Goal: Register for event/course

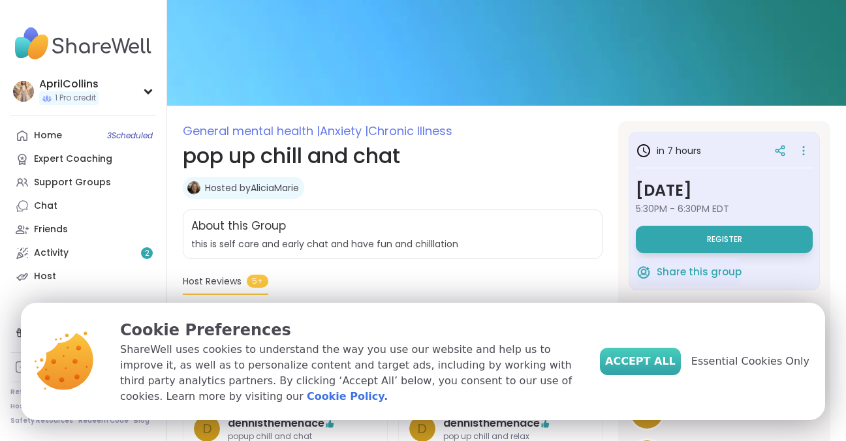
click at [676, 369] on span "Accept All" at bounding box center [640, 362] width 71 height 16
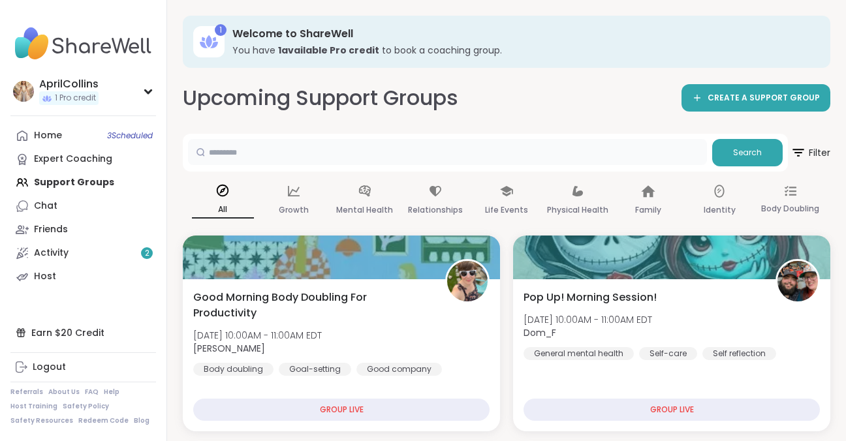
click at [239, 149] on input "text" at bounding box center [447, 152] width 519 height 26
type input "**********"
click at [759, 153] on span "Search" at bounding box center [747, 153] width 29 height 12
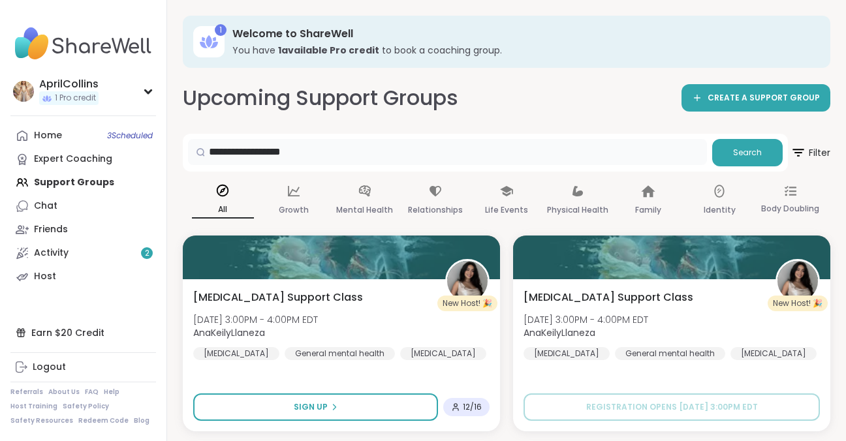
drag, startPoint x: 324, startPoint y: 149, endPoint x: 159, endPoint y: 167, distance: 166.1
click at [797, 148] on icon at bounding box center [797, 152] width 16 height 16
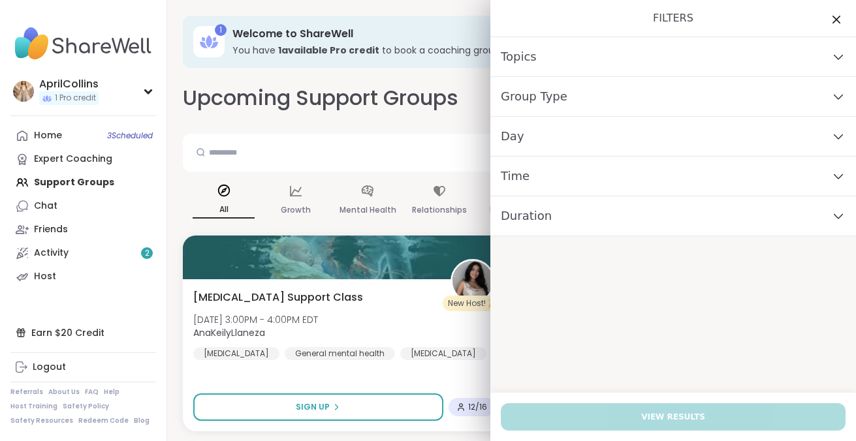
click at [571, 95] on div "Group Type" at bounding box center [673, 97] width 366 height 40
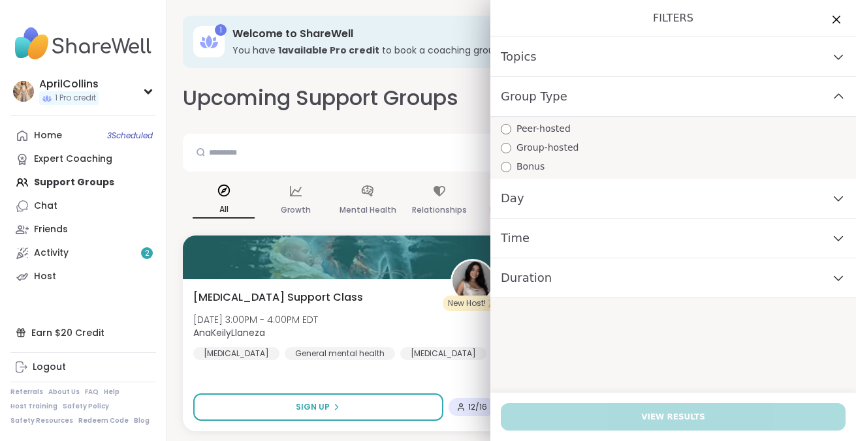
click at [549, 125] on span "Peer-hosted" at bounding box center [543, 129] width 54 height 14
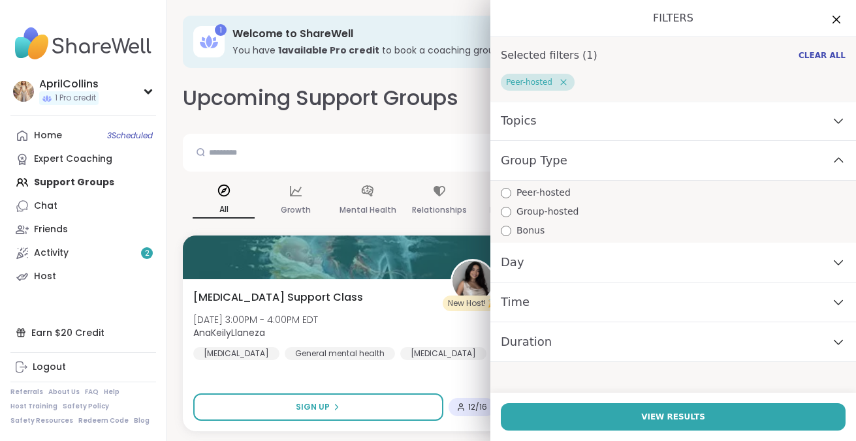
click at [549, 125] on div "Topics" at bounding box center [673, 121] width 366 height 40
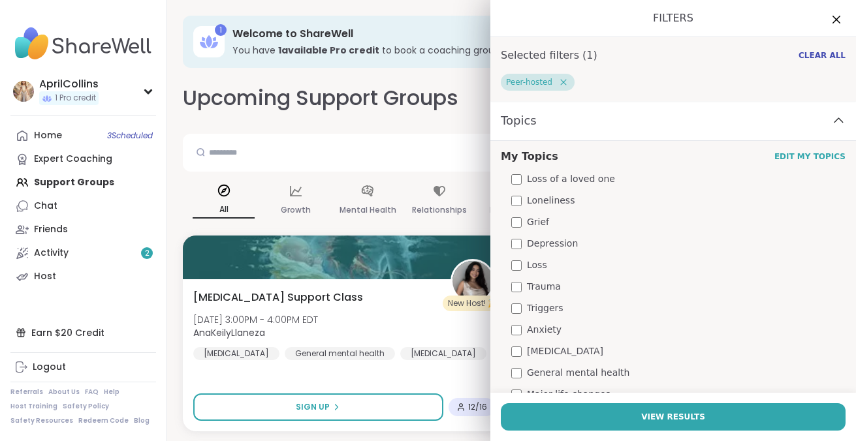
click at [582, 179] on span "Loss of a loved one" at bounding box center [571, 179] width 88 height 14
click at [542, 202] on span "Loneliness" at bounding box center [551, 201] width 48 height 14
click at [529, 226] on span "Grief" at bounding box center [538, 222] width 22 height 14
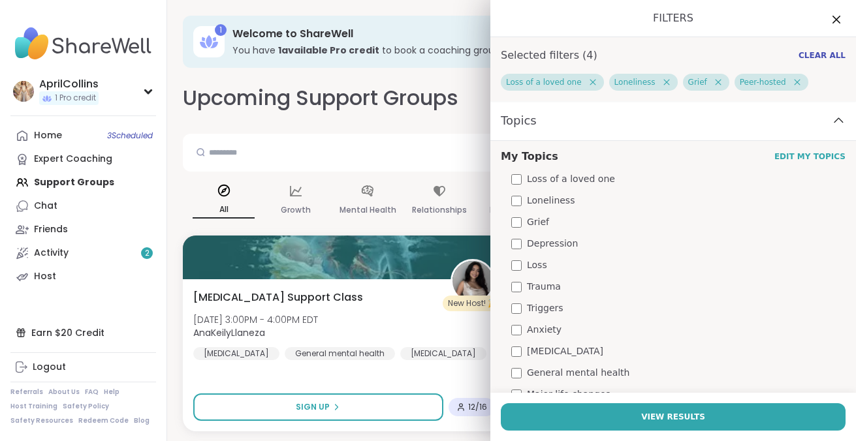
click at [528, 244] on span "Depression" at bounding box center [552, 244] width 51 height 14
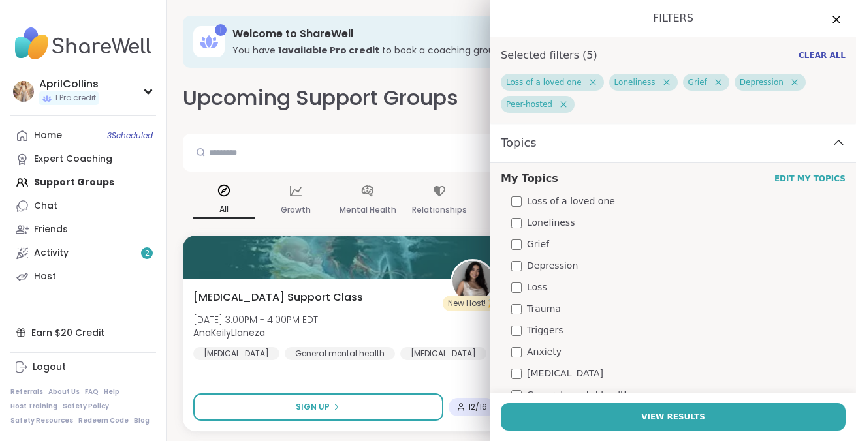
click at [529, 291] on span "Loss" at bounding box center [537, 288] width 20 height 14
click at [531, 307] on span "Trauma" at bounding box center [544, 309] width 34 height 14
click at [527, 328] on span "Triggers" at bounding box center [545, 331] width 37 height 14
click at [532, 351] on span "Anxiety" at bounding box center [544, 352] width 35 height 14
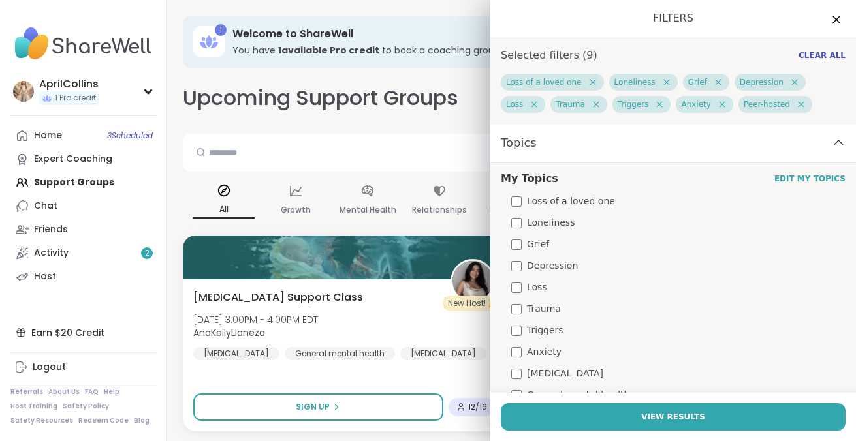
click at [533, 373] on span "[MEDICAL_DATA]" at bounding box center [565, 374] width 76 height 14
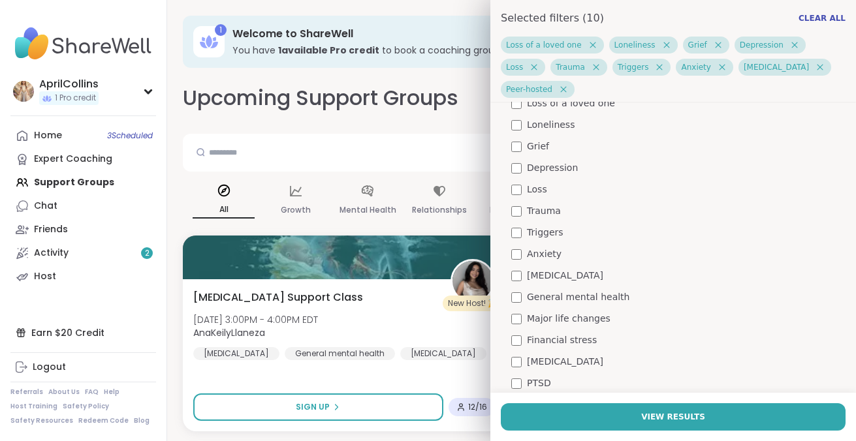
scroll to position [131, 0]
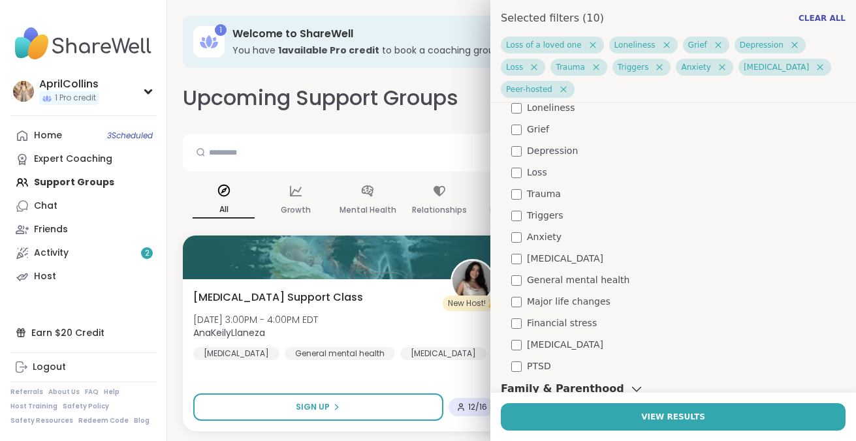
click at [578, 295] on span "Major life changes" at bounding box center [569, 302] width 84 height 14
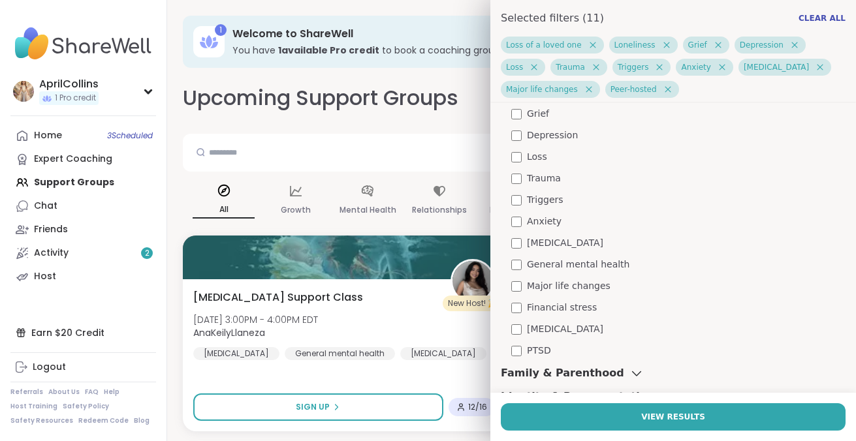
click at [561, 305] on span "Financial stress" at bounding box center [562, 308] width 70 height 14
click at [556, 330] on span "[MEDICAL_DATA]" at bounding box center [565, 329] width 76 height 14
click at [533, 348] on span "PTSD" at bounding box center [539, 351] width 24 height 14
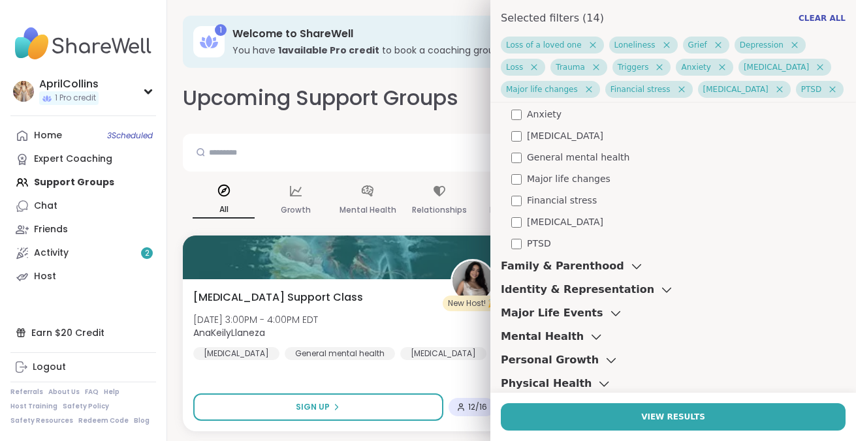
scroll to position [277, 0]
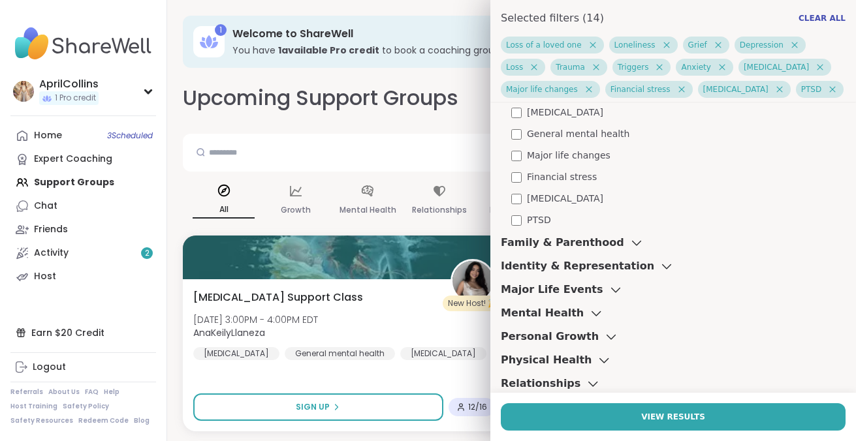
click at [576, 242] on h3 "Family & Parenthood" at bounding box center [562, 243] width 123 height 16
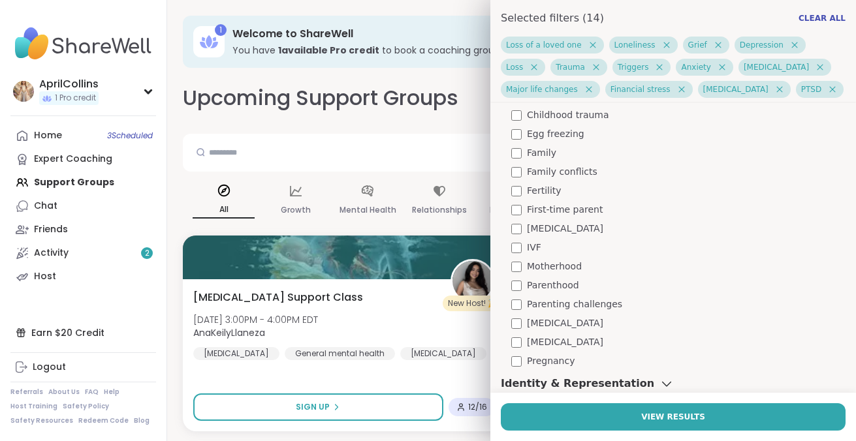
scroll to position [603, 0]
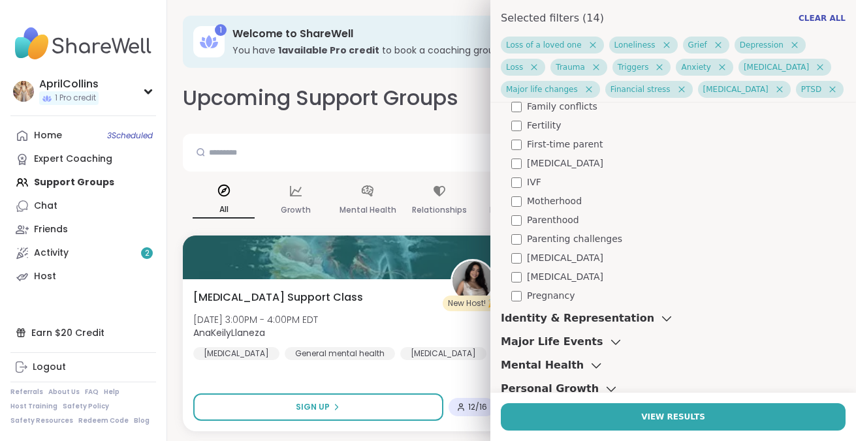
click at [547, 320] on h3 "Identity & Representation" at bounding box center [577, 319] width 153 height 16
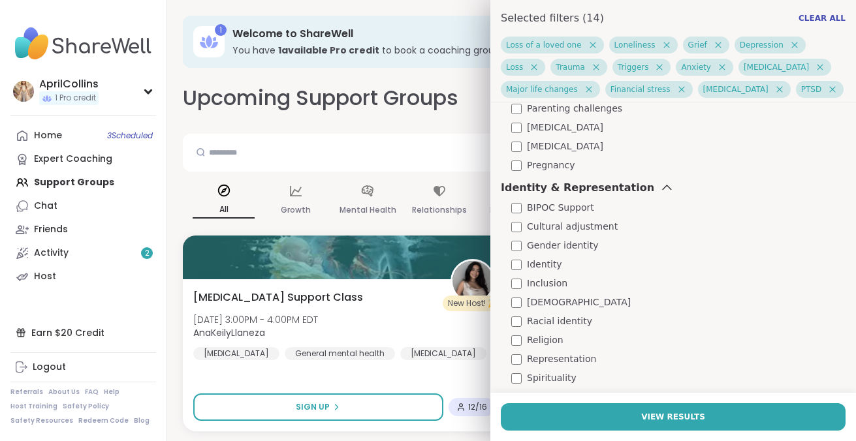
scroll to position [799, 0]
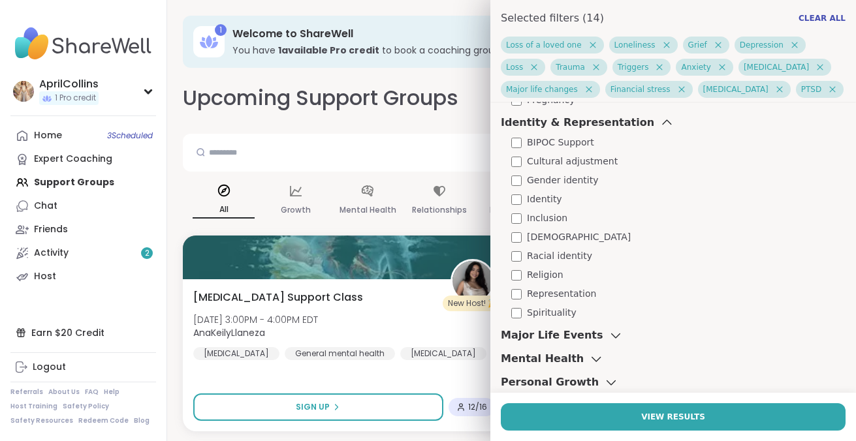
click at [546, 335] on h3 "Major Life Events" at bounding box center [552, 336] width 102 height 16
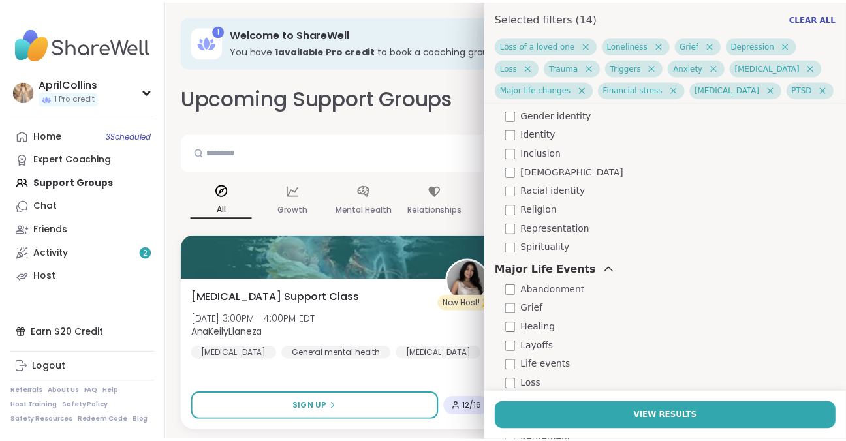
scroll to position [930, 0]
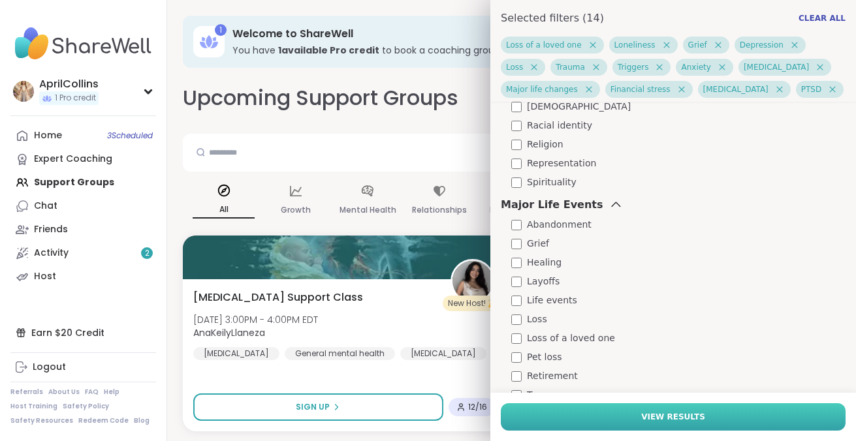
click at [679, 416] on span "View Results" at bounding box center [673, 417] width 64 height 12
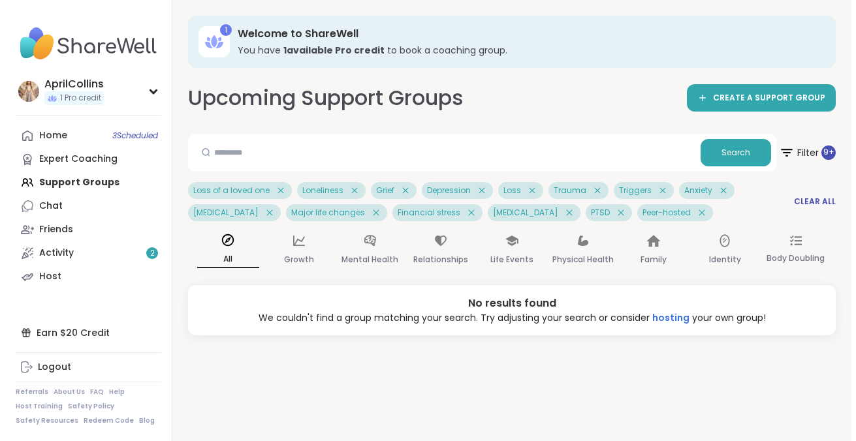
scroll to position [0, 0]
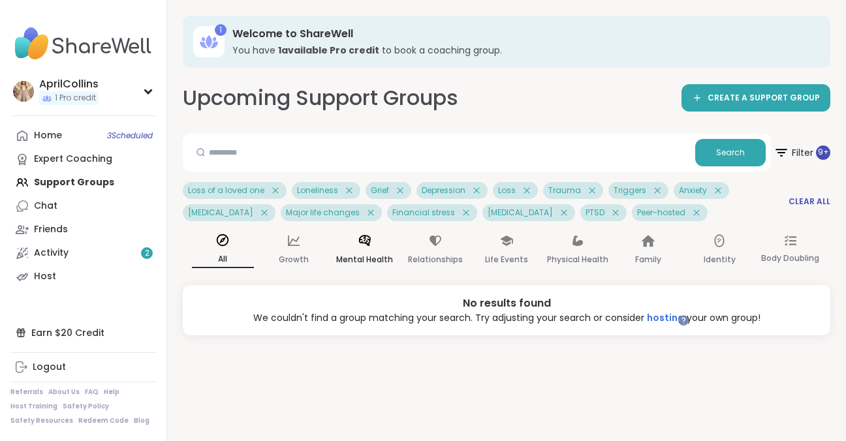
click at [368, 247] on icon at bounding box center [365, 241] width 14 height 14
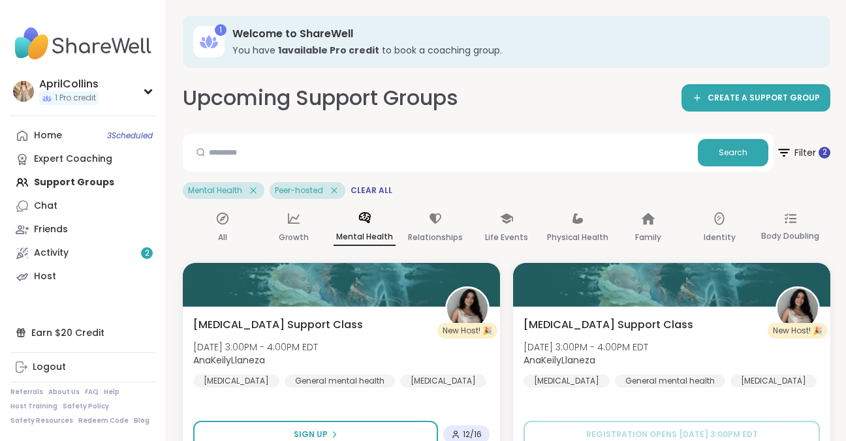
click at [338, 191] on icon at bounding box center [334, 191] width 12 height 12
click at [803, 152] on span "Filter 1" at bounding box center [803, 152] width 57 height 33
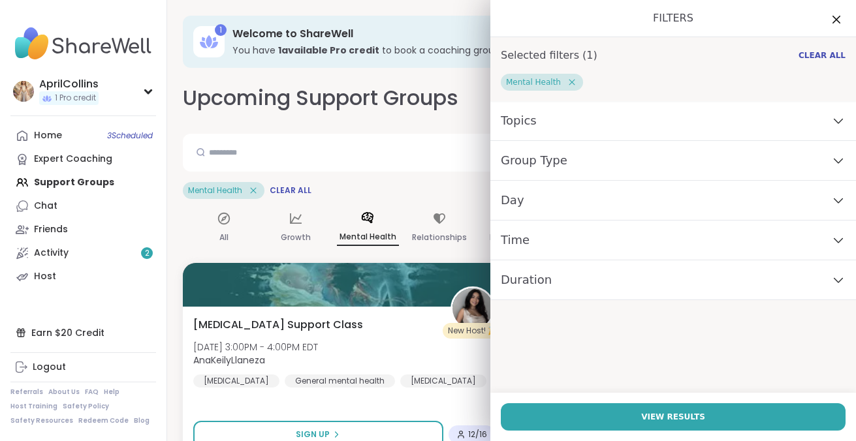
click at [525, 119] on div "Topics" at bounding box center [673, 121] width 366 height 40
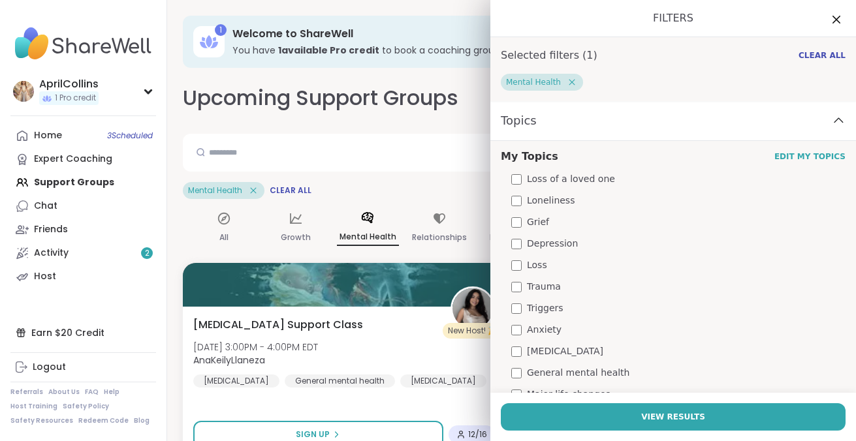
click at [544, 246] on span "Depression" at bounding box center [552, 244] width 51 height 14
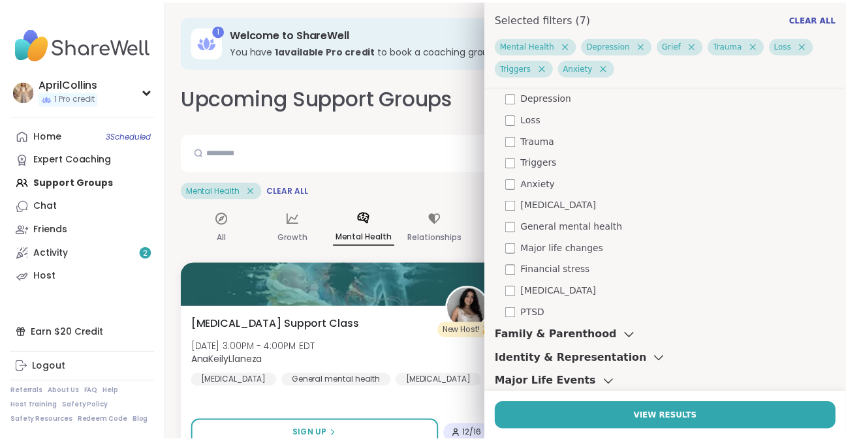
scroll to position [196, 0]
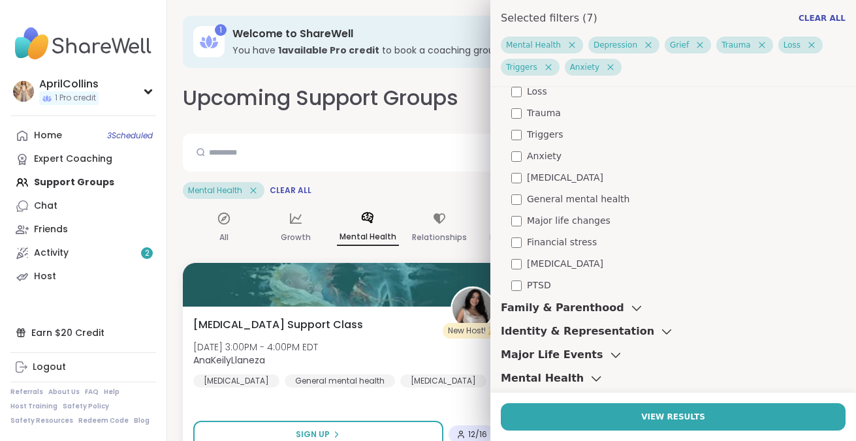
click at [527, 287] on span "PTSD" at bounding box center [539, 286] width 24 height 14
click at [527, 269] on span "[MEDICAL_DATA]" at bounding box center [565, 264] width 76 height 14
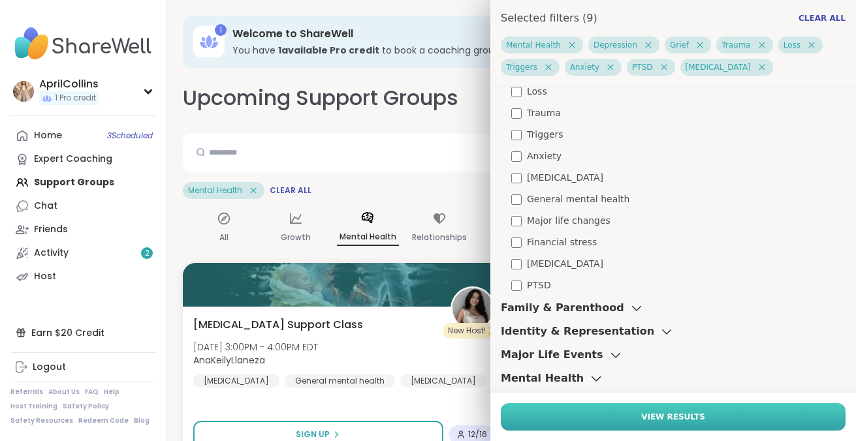
click at [672, 420] on span "View Results" at bounding box center [673, 417] width 64 height 12
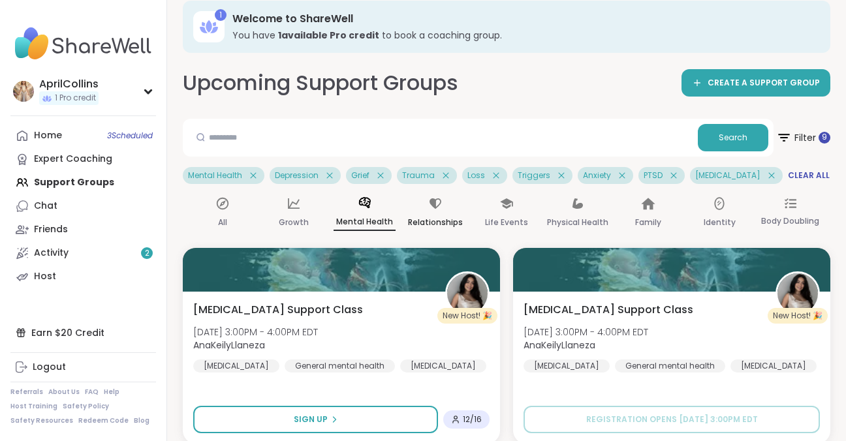
scroll to position [0, 0]
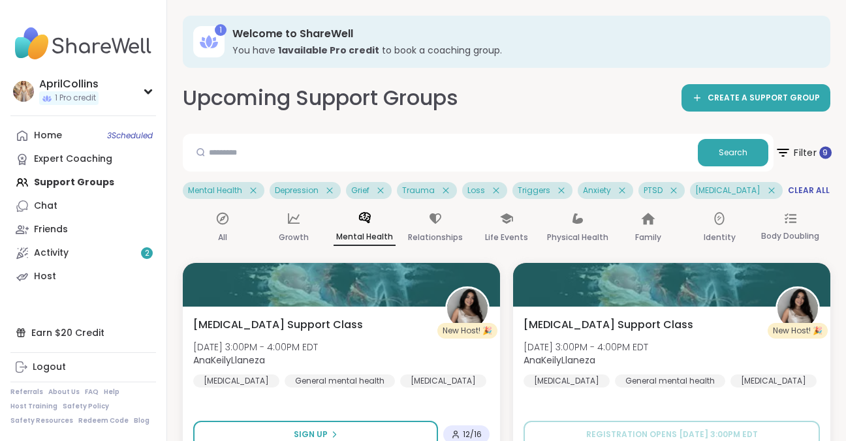
click at [806, 151] on span "Filter 9" at bounding box center [803, 152] width 57 height 33
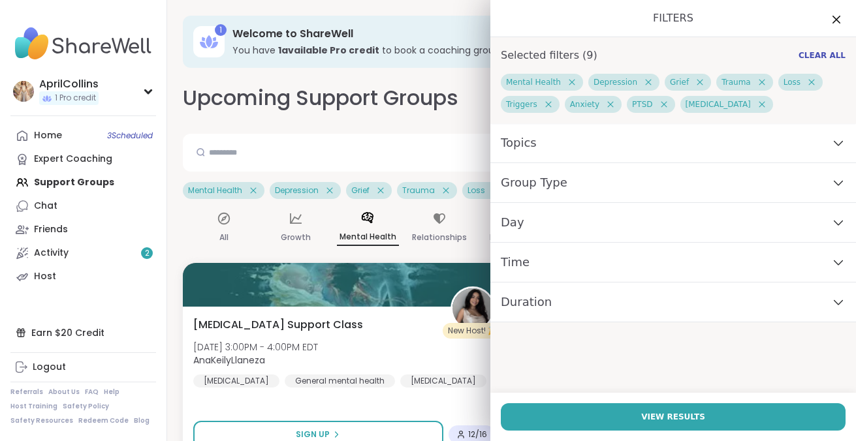
click at [534, 178] on span "Group Type" at bounding box center [534, 183] width 67 height 18
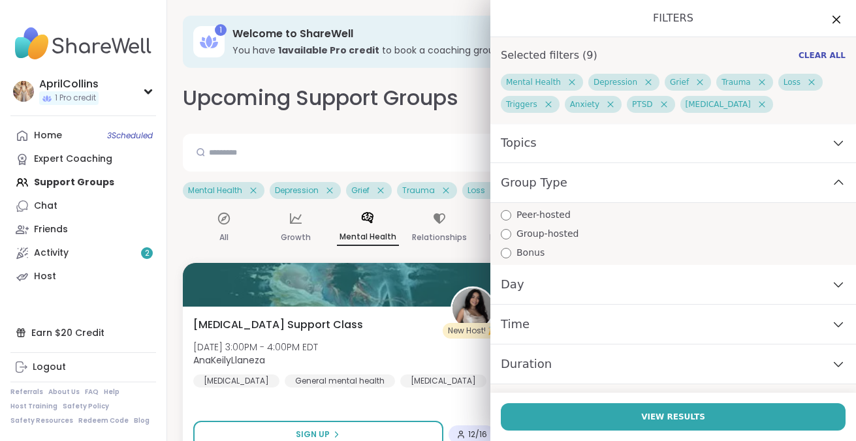
click at [536, 238] on span "Group-hosted" at bounding box center [547, 234] width 62 height 14
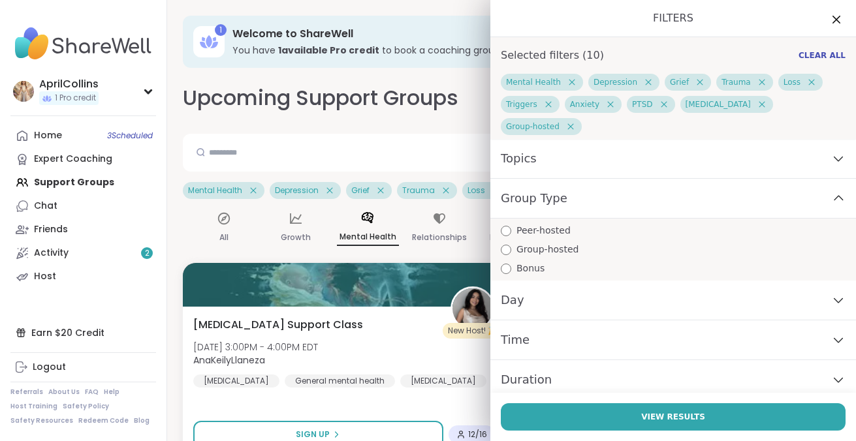
click at [542, 289] on div "Day" at bounding box center [673, 301] width 366 height 40
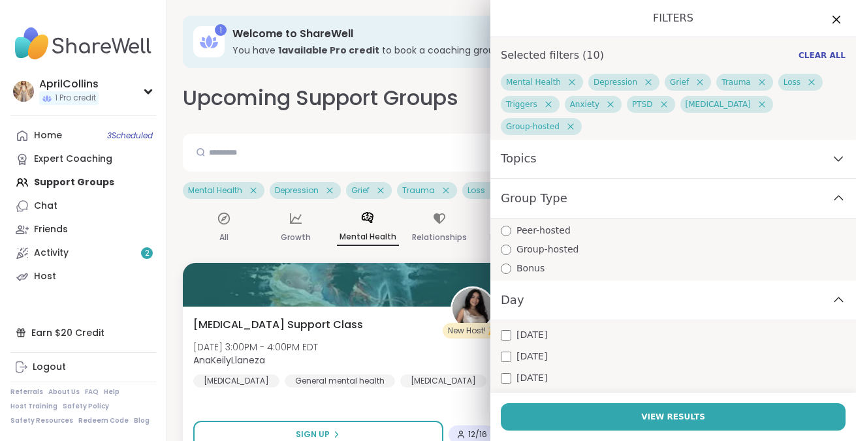
click at [542, 289] on div "Day" at bounding box center [673, 301] width 366 height 40
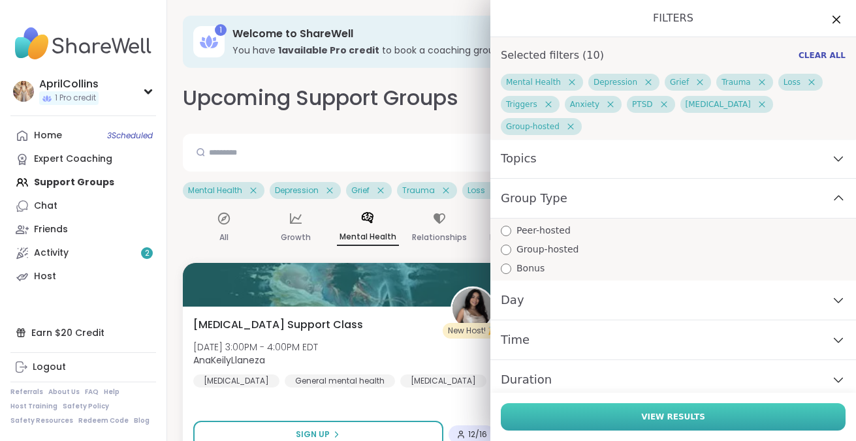
click at [720, 418] on button "View Results" at bounding box center [673, 416] width 345 height 27
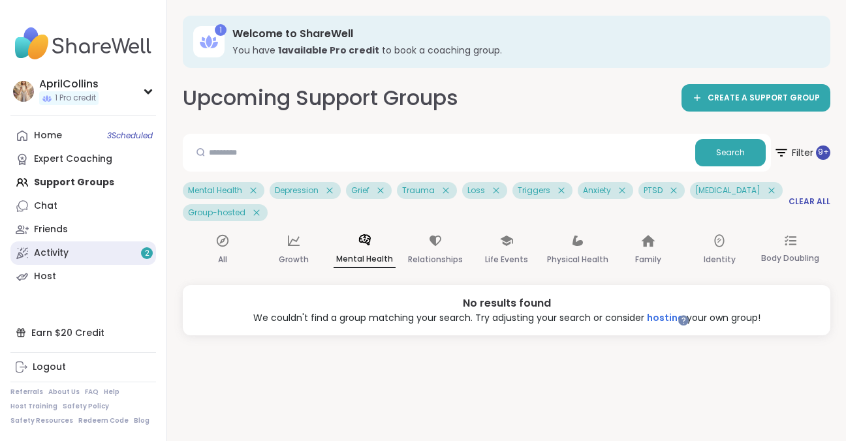
click at [56, 250] on div "Activity 2" at bounding box center [51, 253] width 35 height 13
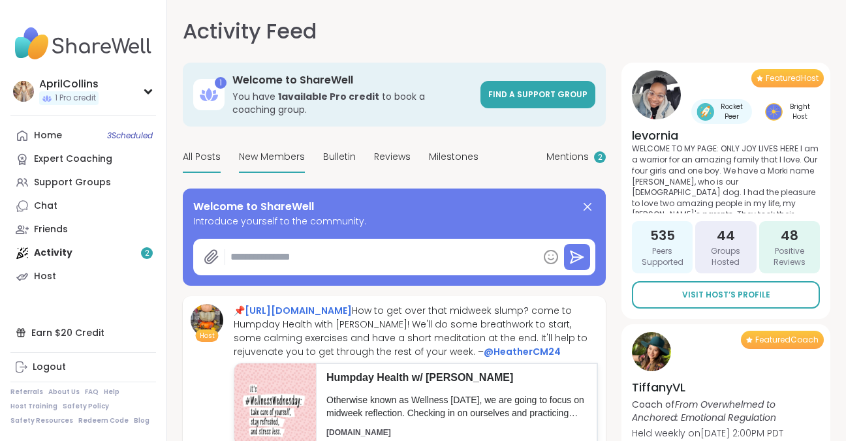
click at [273, 158] on span "New Members" at bounding box center [272, 157] width 66 height 14
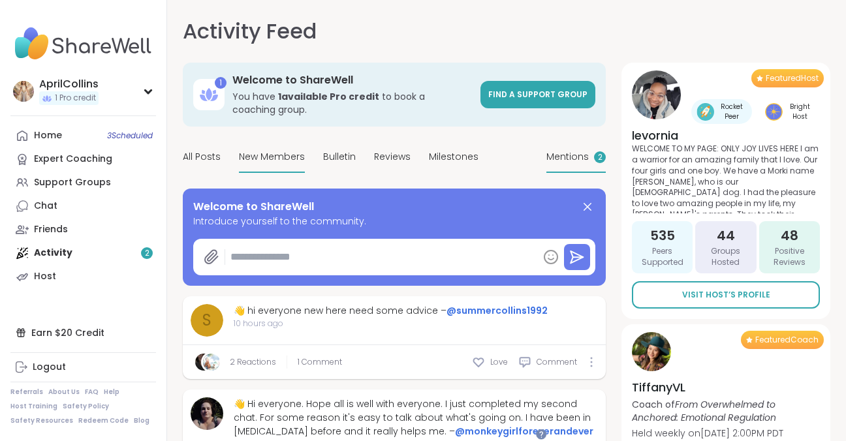
click at [580, 158] on span "Mentions" at bounding box center [567, 157] width 42 height 14
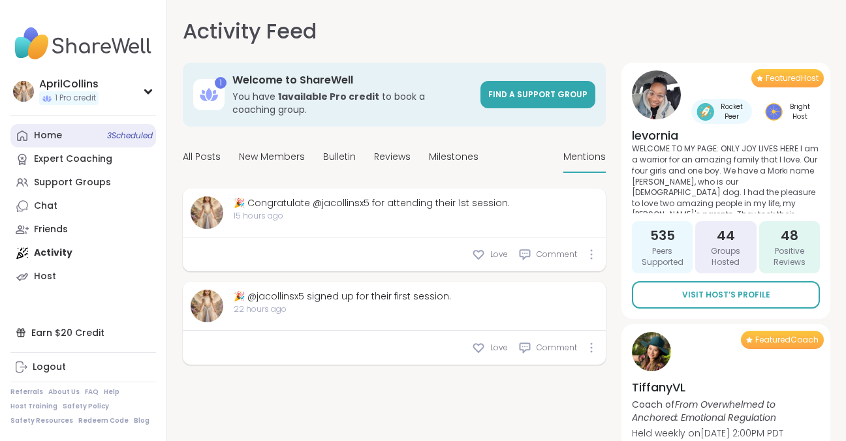
click at [56, 136] on div "Home 3 Scheduled" at bounding box center [48, 135] width 28 height 13
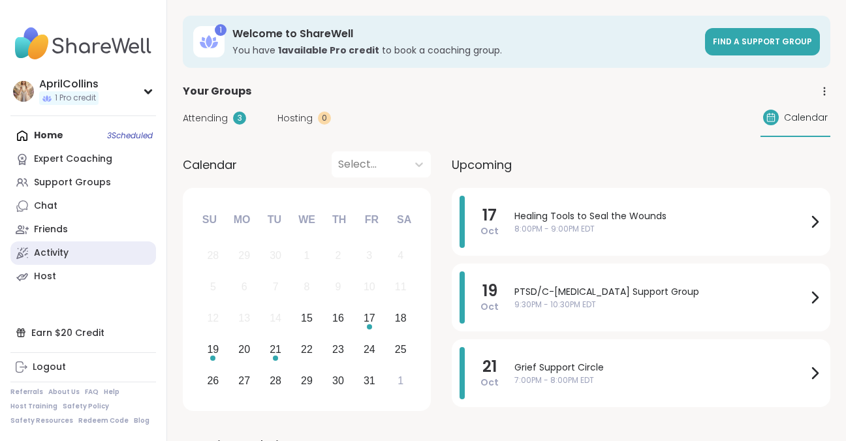
click at [47, 250] on div "Activity" at bounding box center [51, 253] width 35 height 13
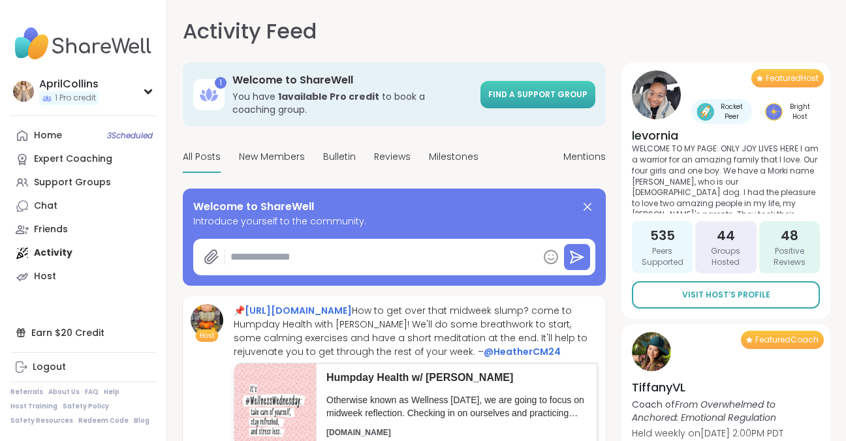
click at [571, 93] on span "Find a support group" at bounding box center [537, 94] width 99 height 11
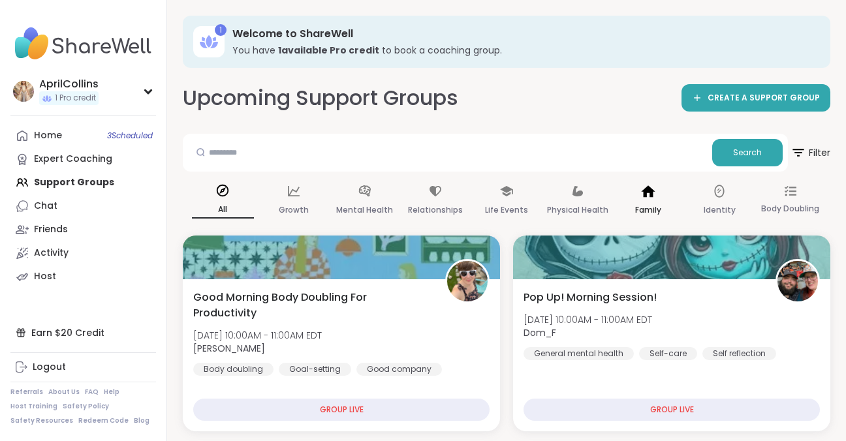
click at [653, 210] on p "Family" at bounding box center [648, 210] width 26 height 16
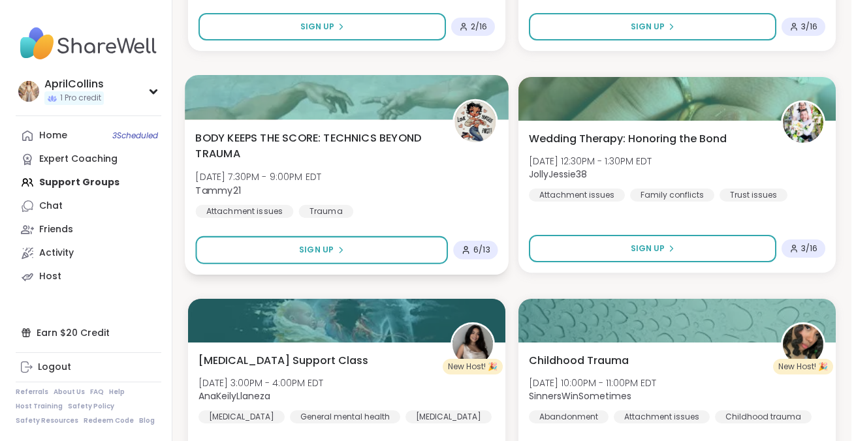
scroll to position [653, 0]
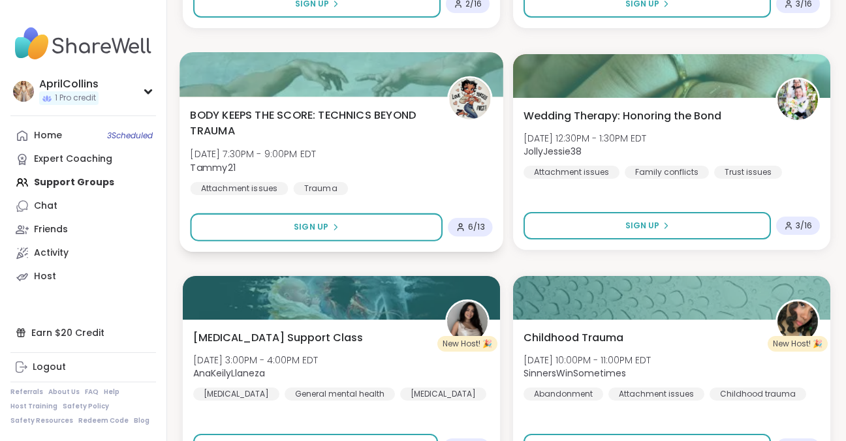
click at [375, 117] on span "BODY KEEPS THE SCORE: TECHNICS BEYOND TRAUMA" at bounding box center [311, 123] width 242 height 32
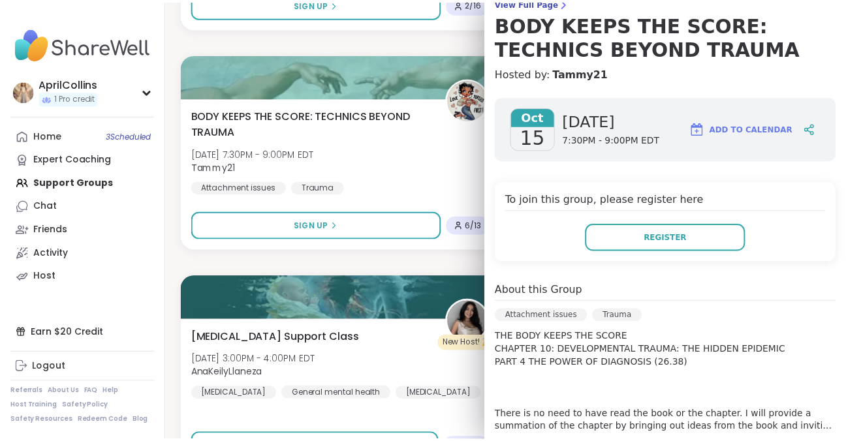
scroll to position [0, 0]
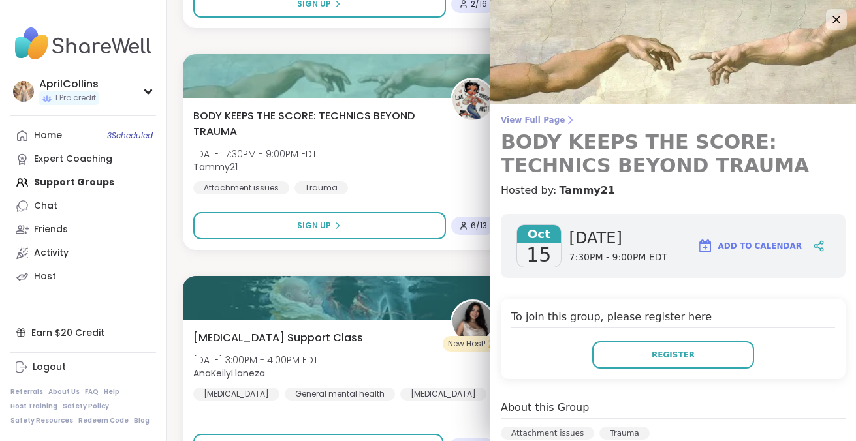
click at [514, 119] on span "View Full Page" at bounding box center [673, 120] width 345 height 10
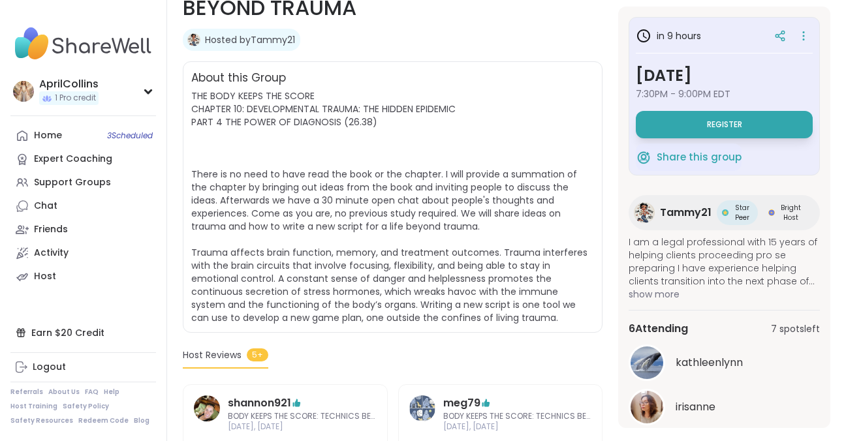
scroll to position [261, 0]
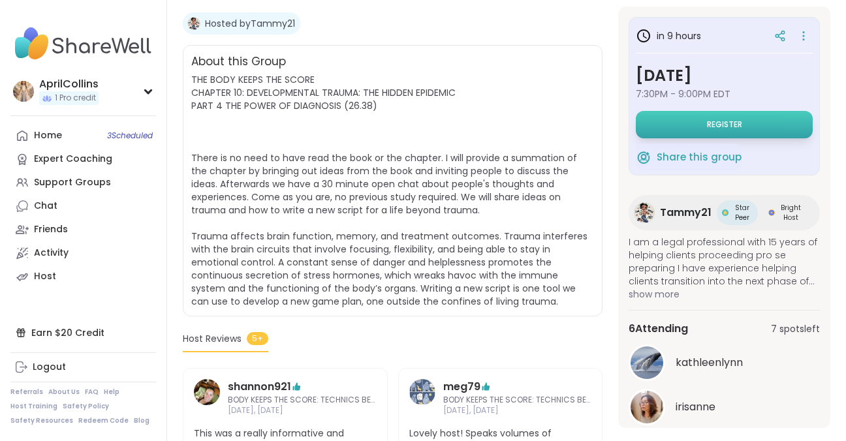
click at [749, 116] on button "Register" at bounding box center [724, 124] width 177 height 27
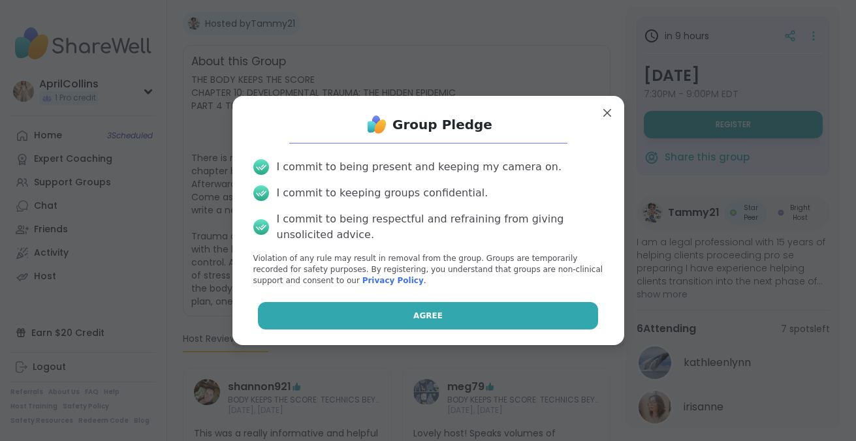
click at [430, 319] on button "Agree" at bounding box center [428, 315] width 340 height 27
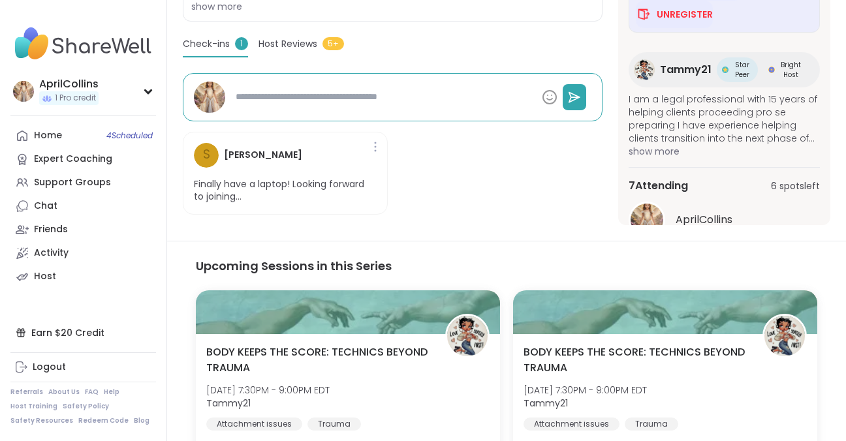
scroll to position [390, 0]
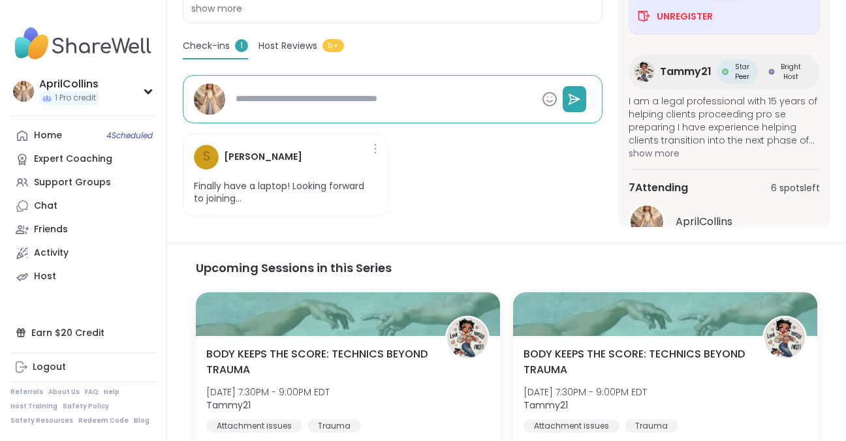
click at [212, 46] on span "Check-ins" at bounding box center [206, 46] width 47 height 14
click at [238, 46] on span "1" at bounding box center [241, 45] width 13 height 13
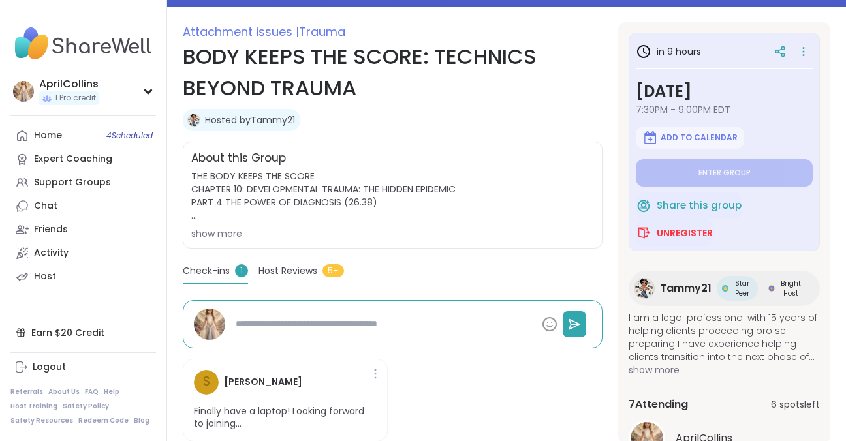
scroll to position [63, 0]
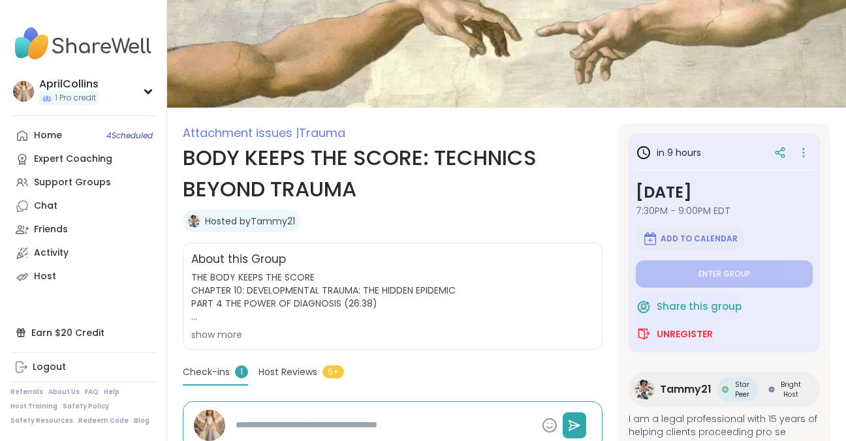
click at [706, 239] on span "Add to Calendar" at bounding box center [699, 239] width 77 height 10
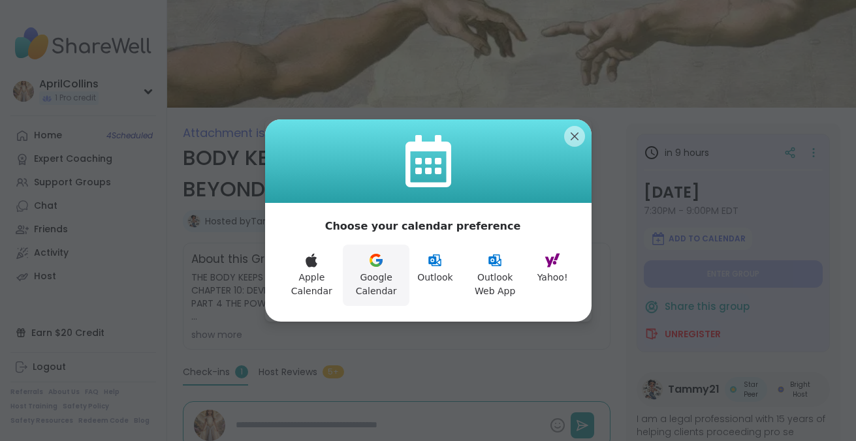
click at [369, 281] on button "Google Calendar" at bounding box center [376, 275] width 67 height 61
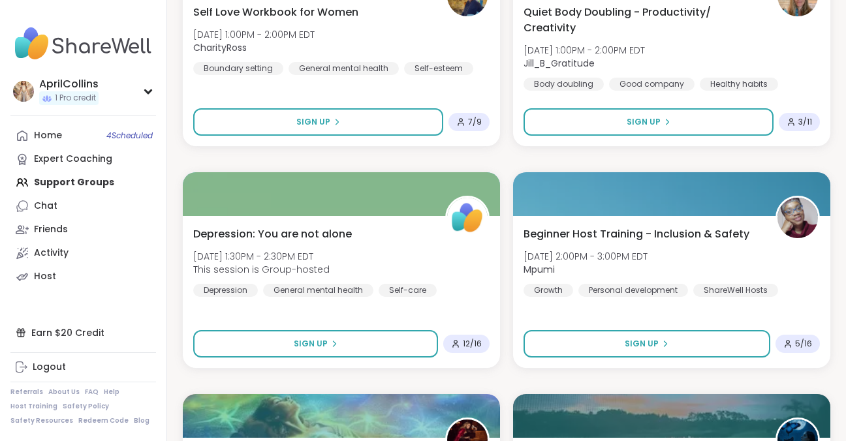
scroll to position [1637, 0]
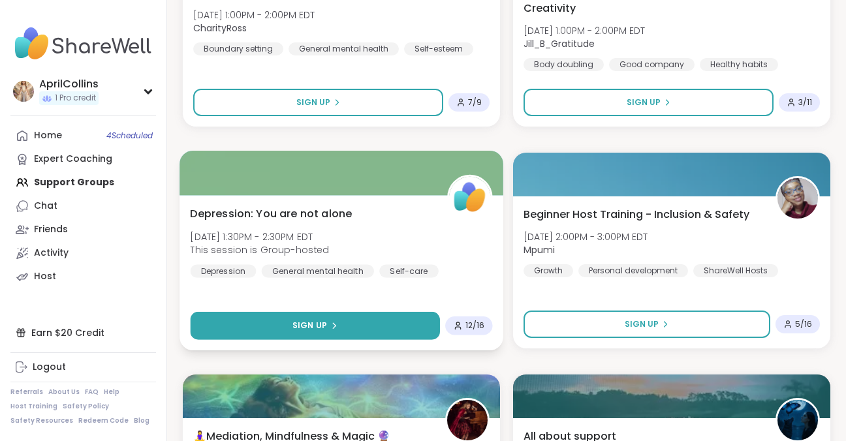
click at [358, 328] on button "Sign Up" at bounding box center [315, 326] width 250 height 28
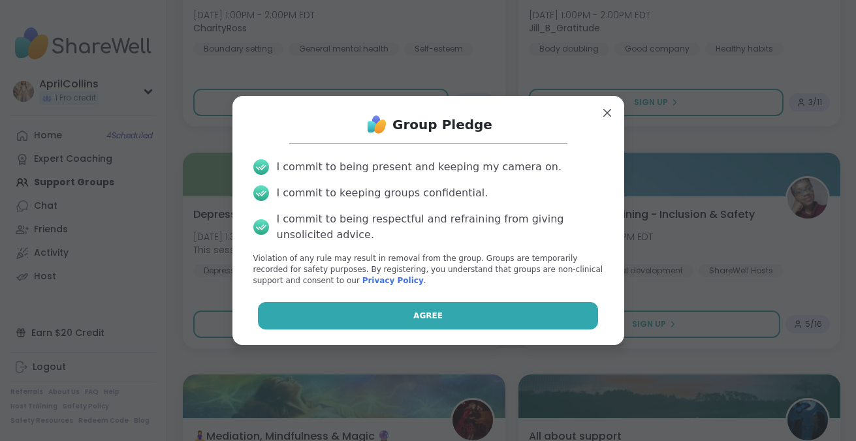
click at [362, 315] on button "Agree" at bounding box center [428, 315] width 340 height 27
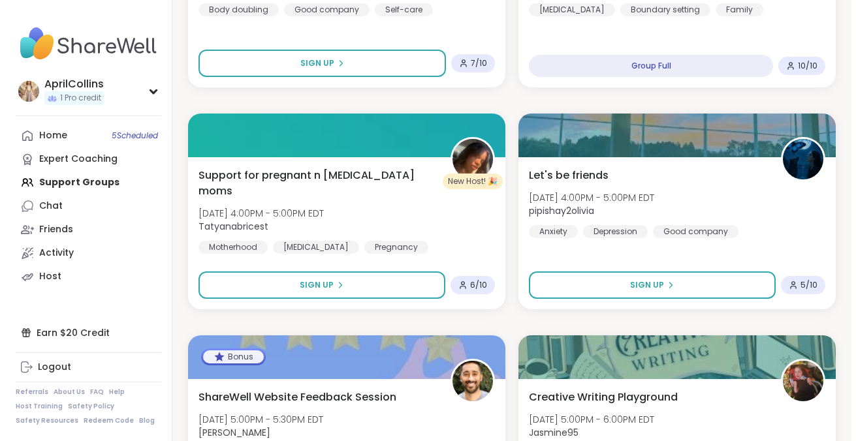
scroll to position [3073, 0]
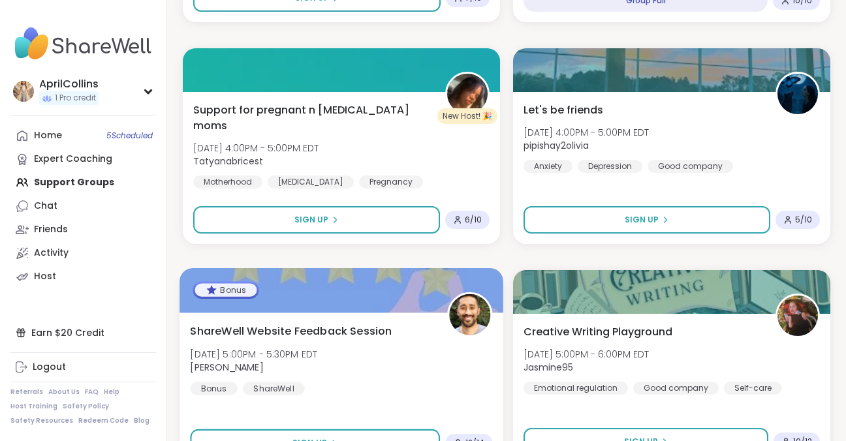
click at [215, 390] on div "Bonus" at bounding box center [213, 388] width 47 height 13
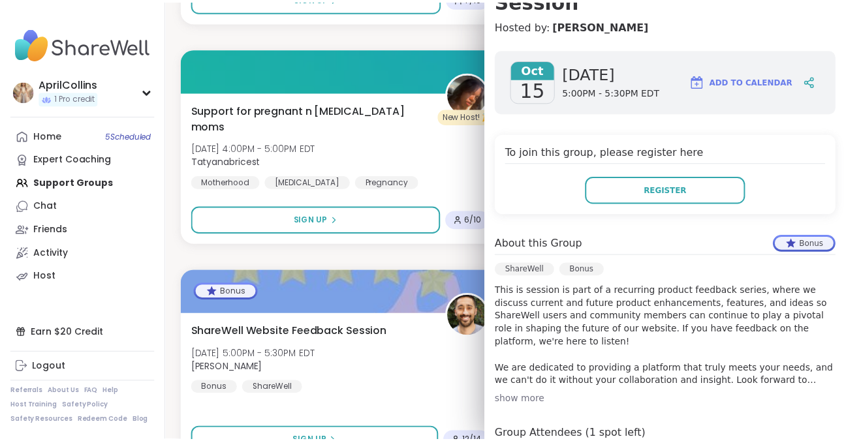
scroll to position [0, 0]
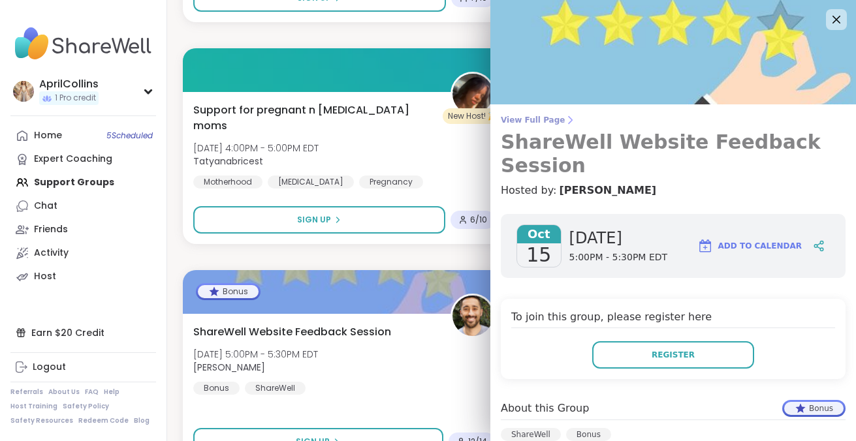
click at [512, 119] on span "View Full Page" at bounding box center [673, 120] width 345 height 10
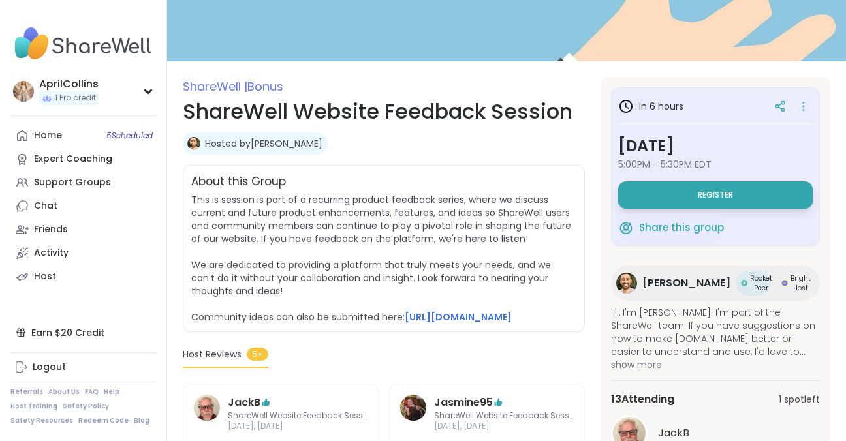
scroll to position [131, 0]
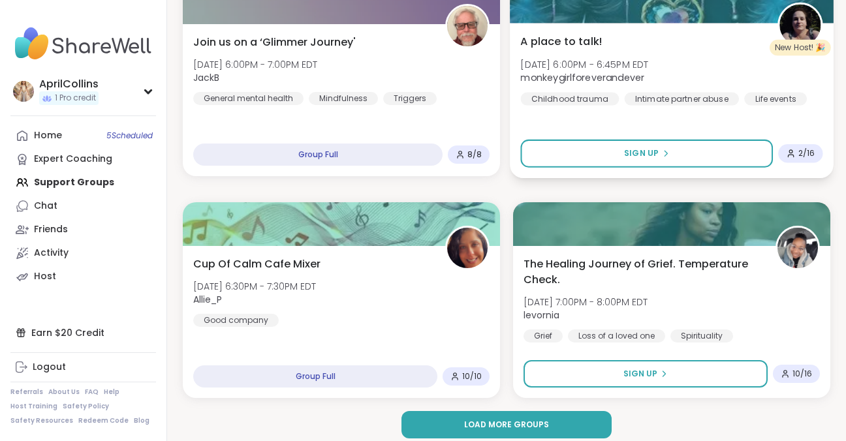
scroll to position [3817, 0]
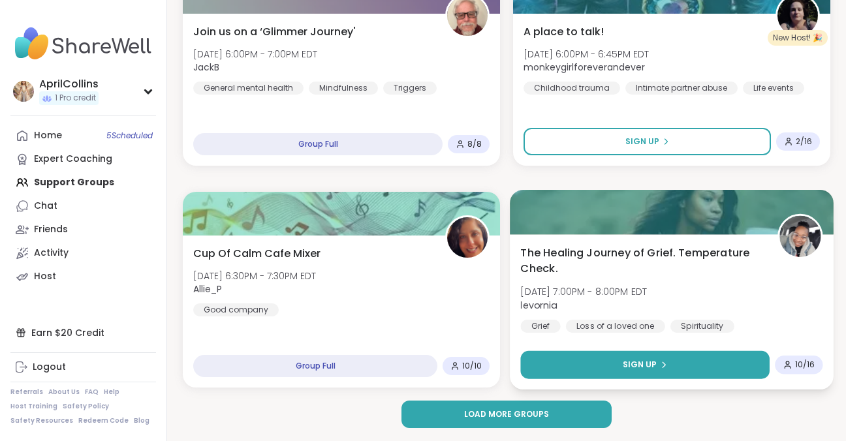
click at [648, 368] on span "Sign Up" at bounding box center [640, 365] width 35 height 12
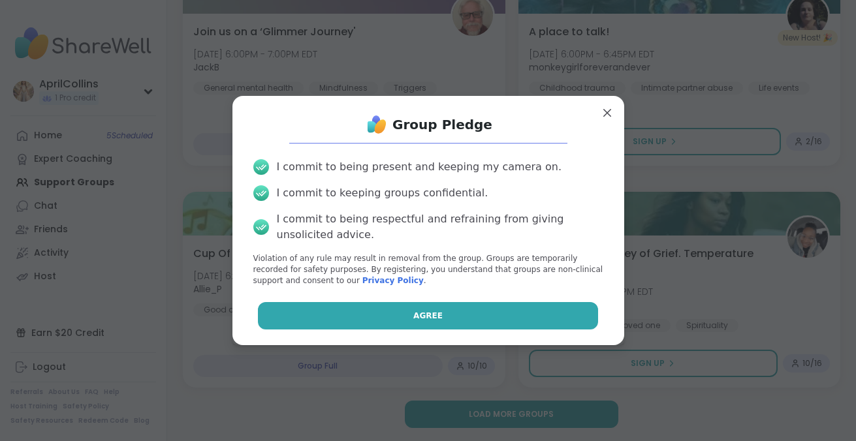
click at [441, 313] on button "Agree" at bounding box center [428, 315] width 340 height 27
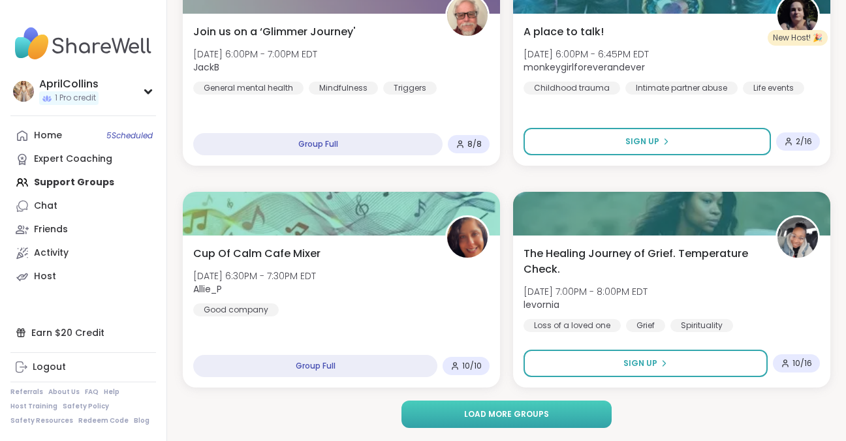
click at [525, 409] on span "Load more groups" at bounding box center [506, 415] width 85 height 12
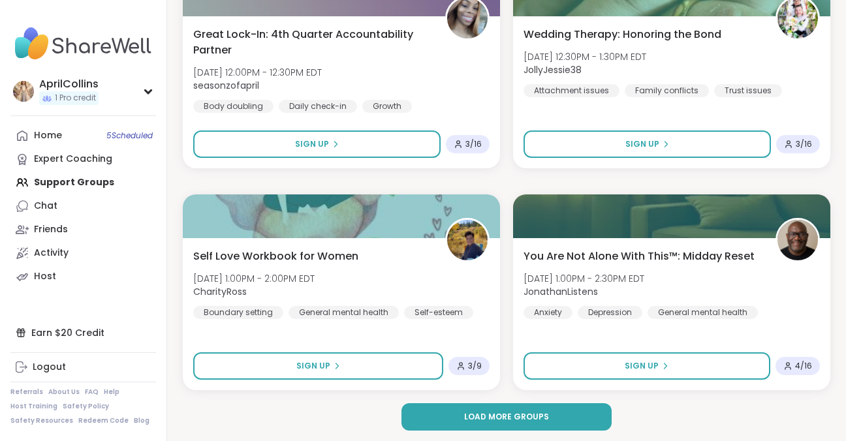
scroll to position [7812, 0]
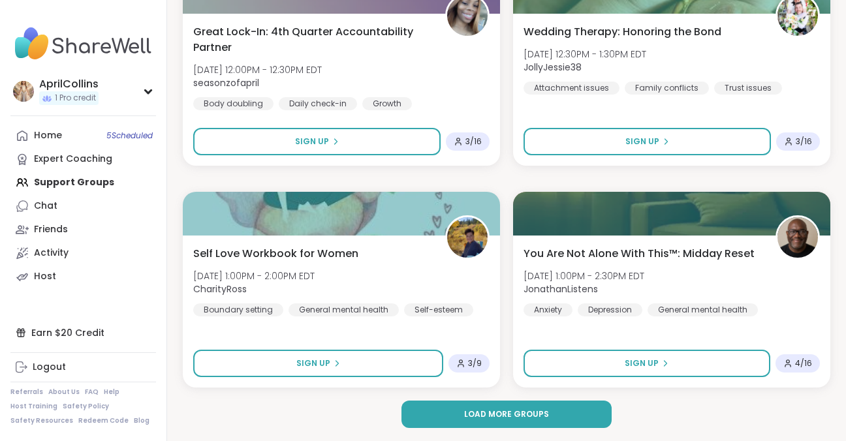
click at [70, 178] on div "Home 5 Scheduled Expert Coaching Support Groups Chat Friends Activity Host" at bounding box center [83, 206] width 146 height 165
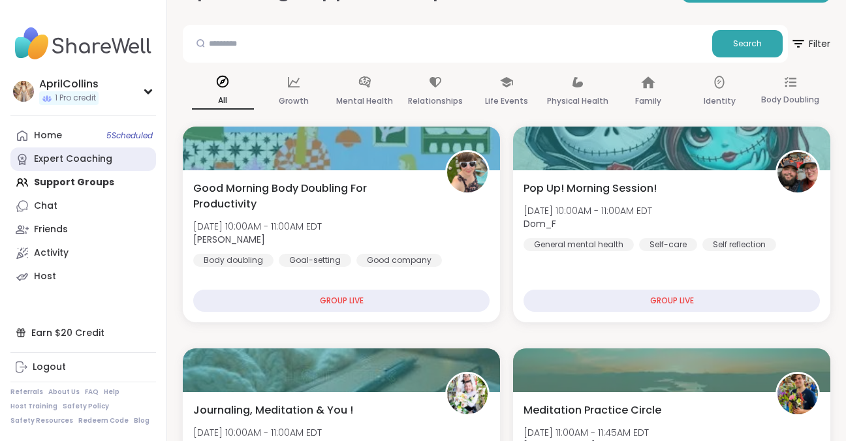
scroll to position [0, 0]
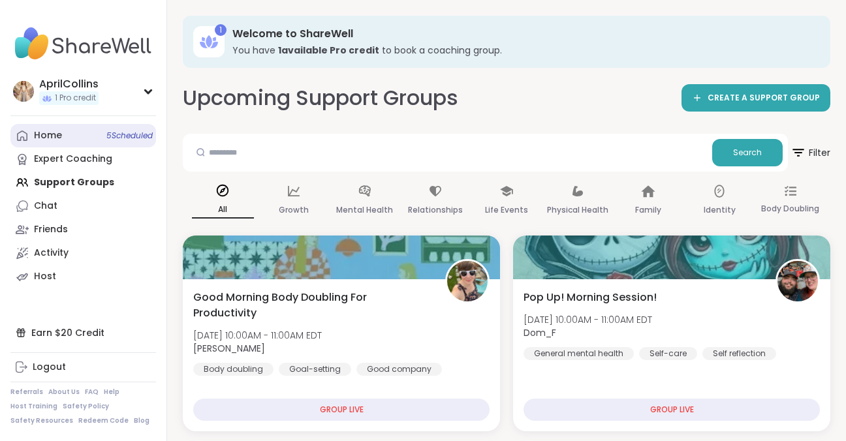
click at [125, 138] on span "5 Scheduled" at bounding box center [129, 136] width 46 height 10
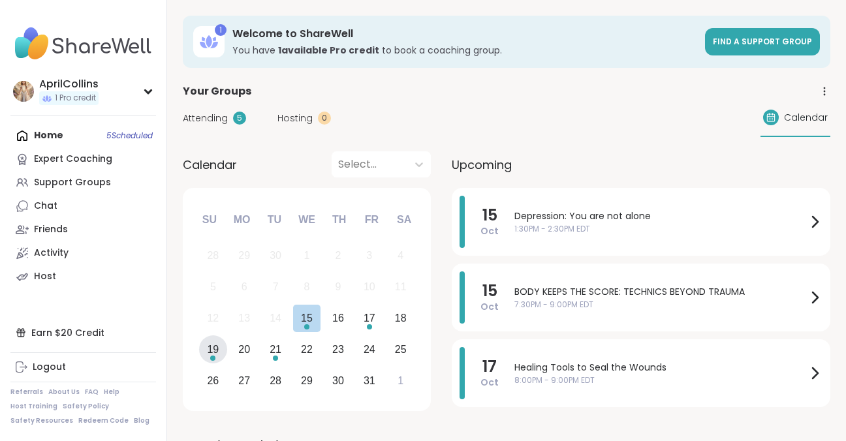
click at [218, 353] on div "19" at bounding box center [213, 350] width 12 height 18
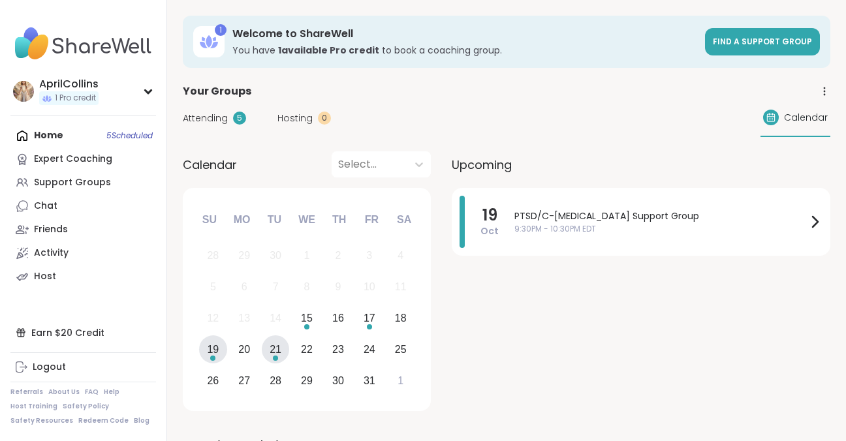
click at [272, 351] on div "21" at bounding box center [276, 350] width 12 height 18
click at [309, 326] on div "15" at bounding box center [307, 318] width 12 height 18
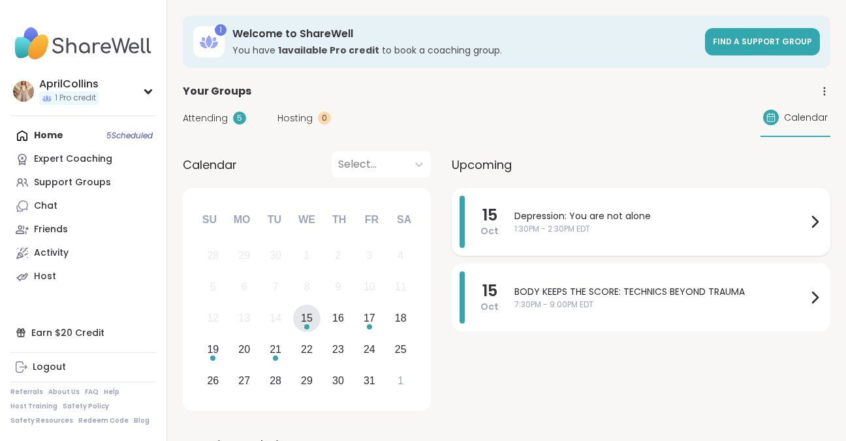
click at [600, 213] on span "Depression: You are not alone" at bounding box center [660, 217] width 292 height 14
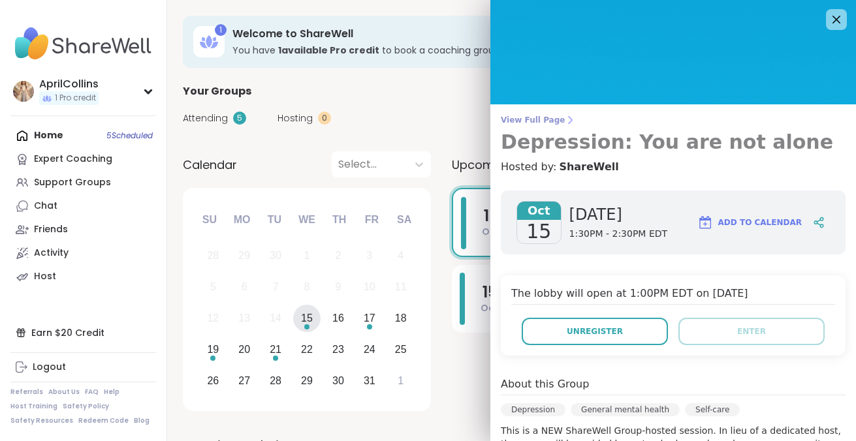
click at [524, 115] on span "View Full Page" at bounding box center [673, 120] width 345 height 10
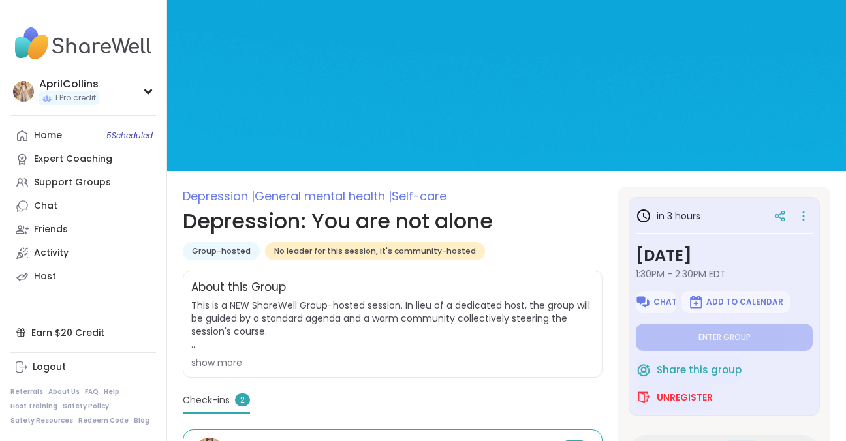
click at [223, 364] on div "show more" at bounding box center [392, 362] width 403 height 13
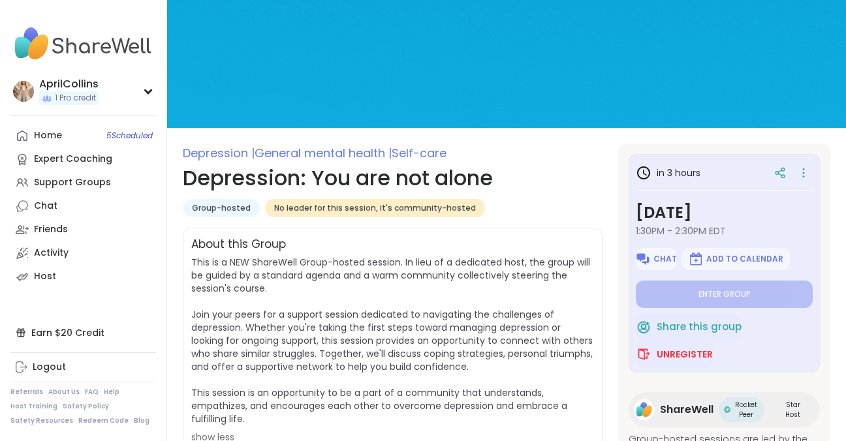
scroll to position [65, 0]
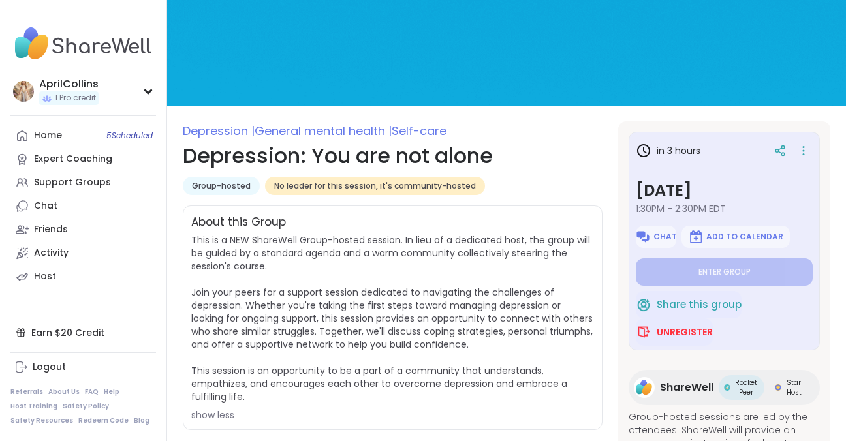
type textarea "*"
click at [698, 331] on span "Unregister" at bounding box center [685, 332] width 56 height 13
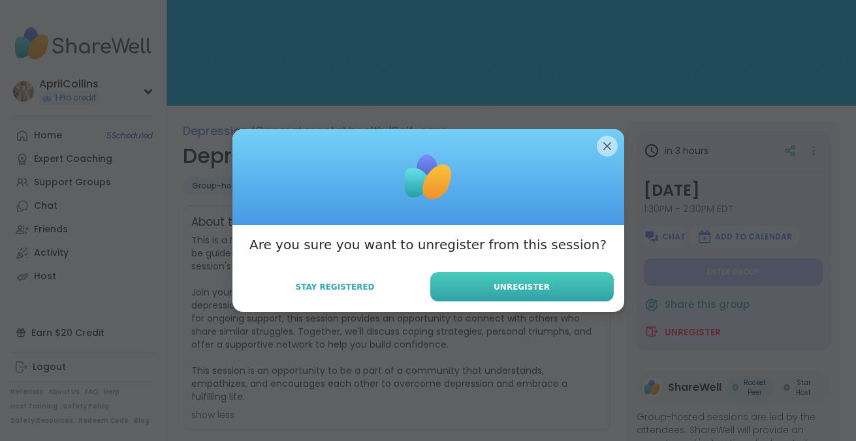
click at [495, 287] on span "Unregister" at bounding box center [522, 287] width 56 height 12
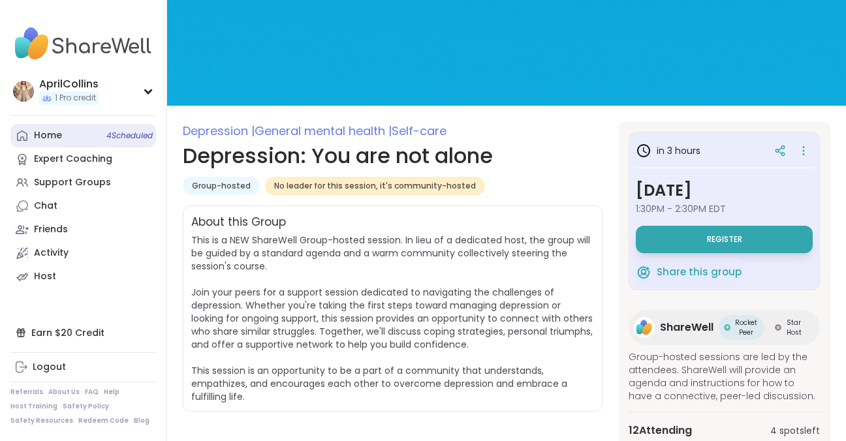
click at [51, 133] on div "Home 4 Scheduled" at bounding box center [48, 135] width 28 height 13
